Goal: Communication & Community: Share content

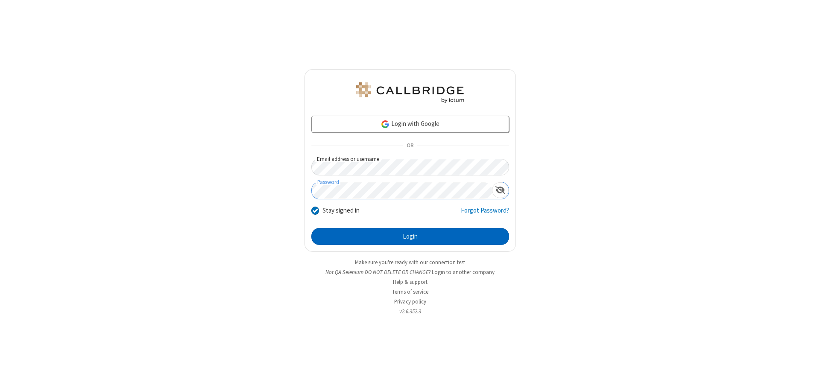
click at [410, 237] on button "Login" at bounding box center [410, 236] width 198 height 17
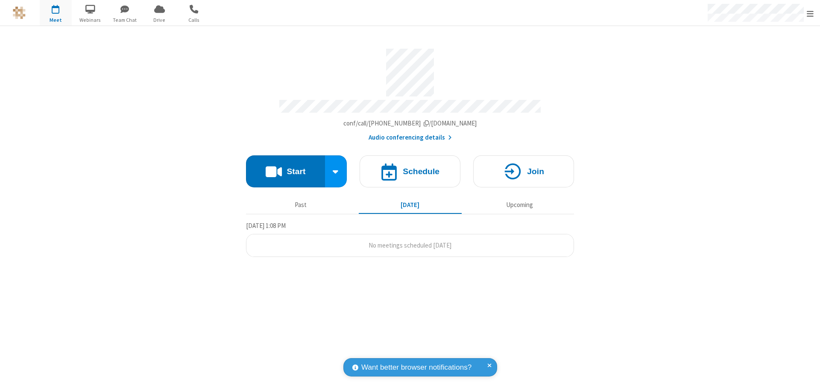
click at [285, 167] on button "Start" at bounding box center [285, 172] width 79 height 32
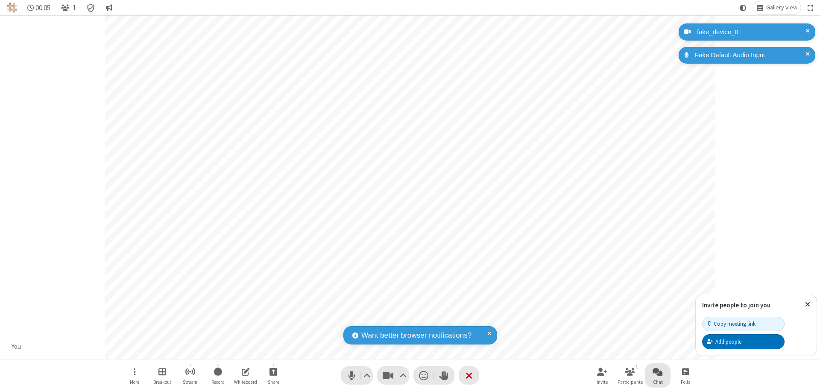
click at [658, 372] on span "Open chat" at bounding box center [658, 372] width 10 height 11
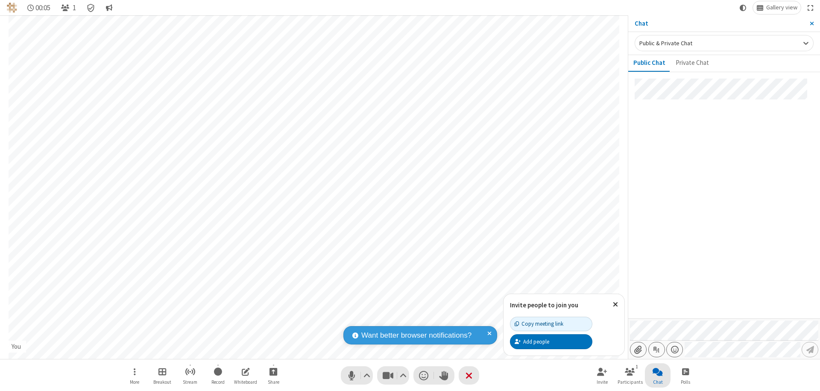
type input "C:\fakepath\doc_test.docx"
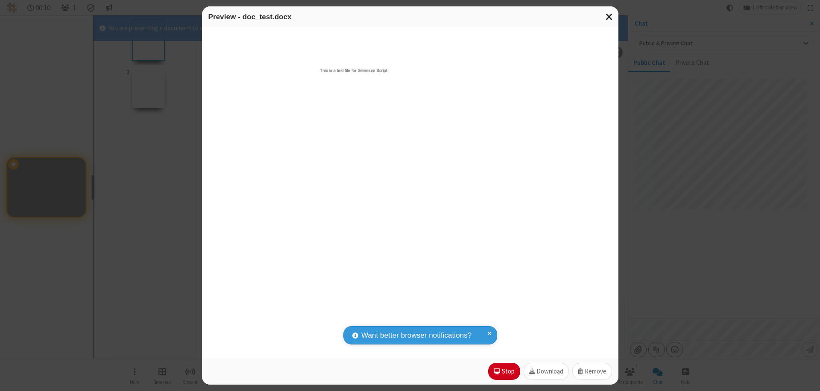
click at [609, 17] on span "Close modal" at bounding box center [610, 16] width 8 height 11
